Goal: Entertainment & Leisure: Consume media (video, audio)

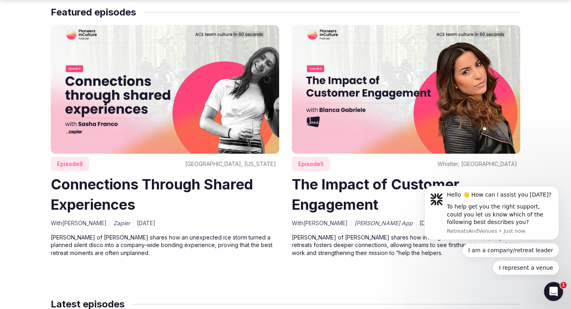
click at [251, 253] on p "[PERSON_NAME] of [PERSON_NAME] shares how an unexpected ice storm turned a plan…" at bounding box center [165, 244] width 228 height 23
click at [124, 83] on img at bounding box center [165, 89] width 228 height 128
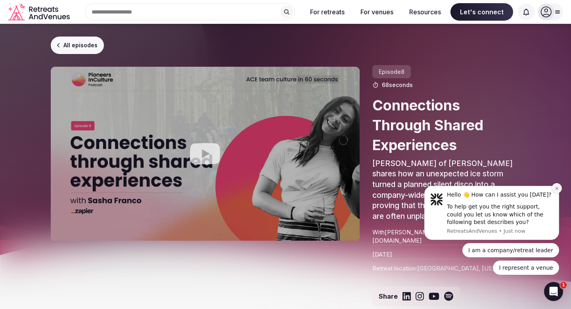
click at [556, 187] on icon "Dismiss notification" at bounding box center [557, 188] width 4 height 4
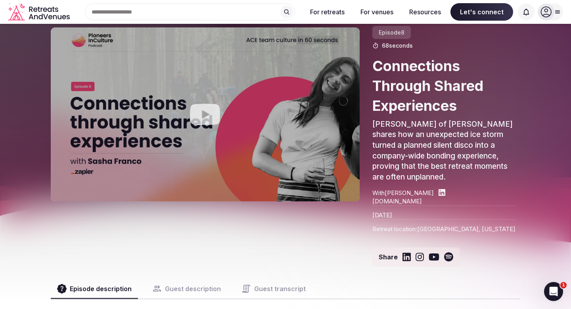
scroll to position [42, 0]
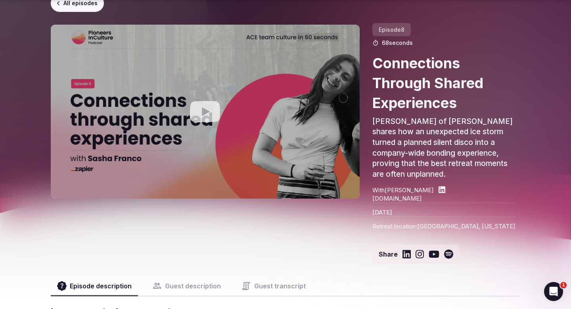
click at [196, 281] on button "Guest description" at bounding box center [186, 285] width 81 height 19
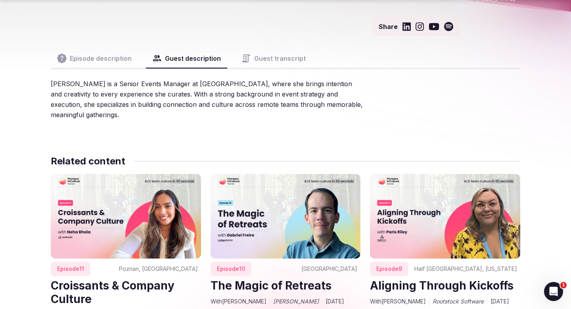
scroll to position [270, 0]
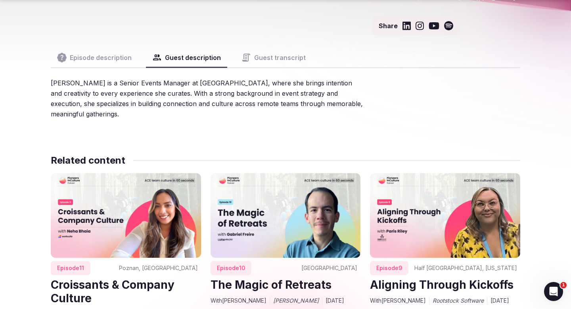
click at [273, 237] on img at bounding box center [286, 215] width 150 height 84
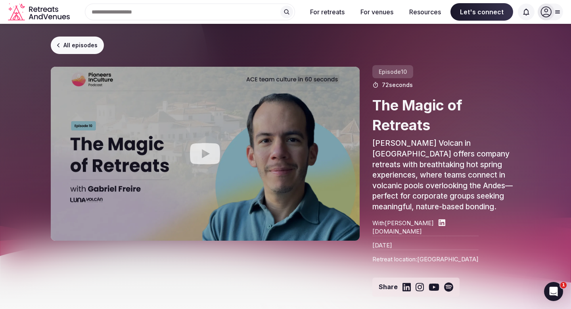
click at [69, 42] on link "All episodes" at bounding box center [77, 44] width 53 height 17
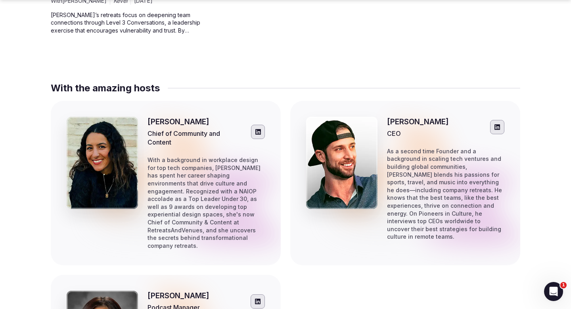
scroll to position [3499, 0]
